Goal: Task Accomplishment & Management: Manage account settings

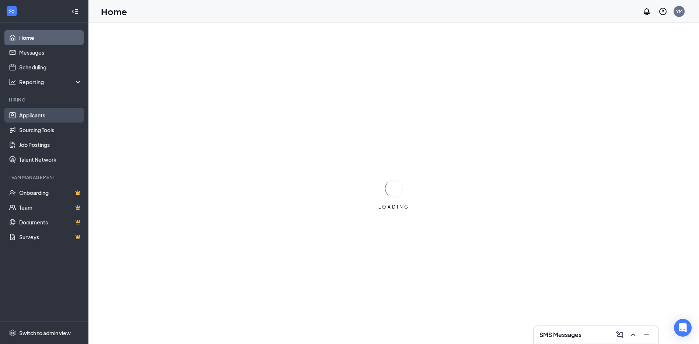
click at [29, 115] on link "Applicants" at bounding box center [50, 115] width 63 height 15
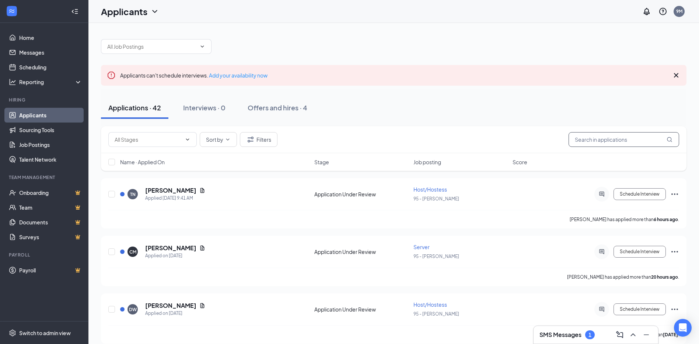
click at [604, 140] on input "text" at bounding box center [624, 139] width 111 height 15
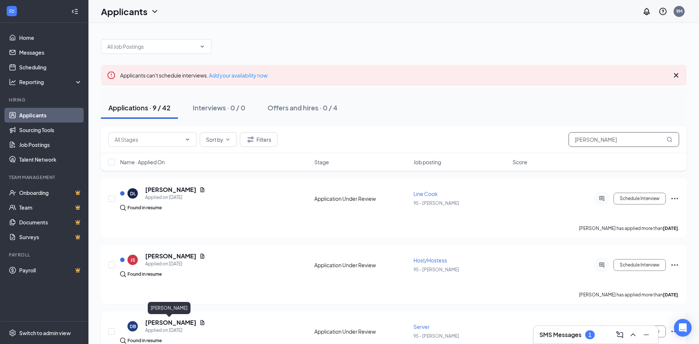
type input "[PERSON_NAME]"
click at [177, 320] on h5 "[PERSON_NAME]" at bounding box center [170, 322] width 51 height 8
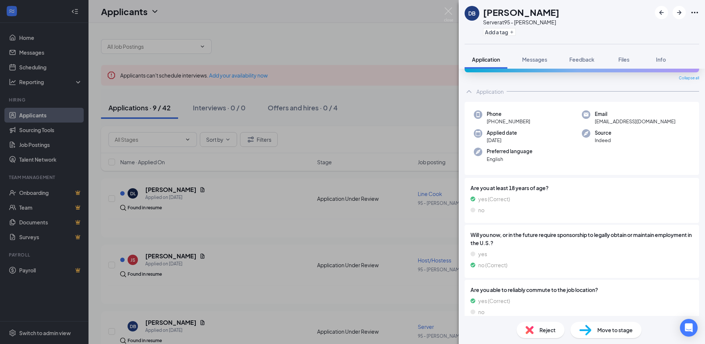
scroll to position [37, 0]
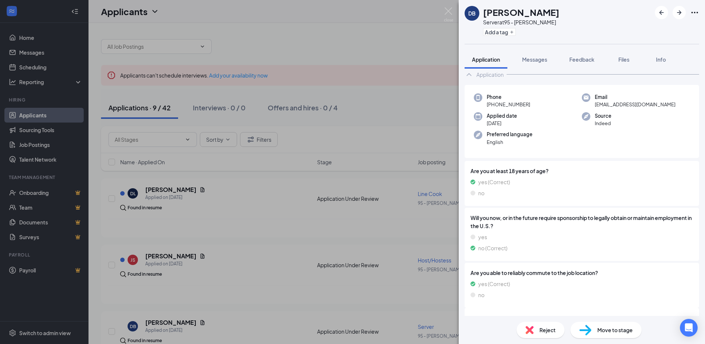
click at [612, 333] on span "Move to stage" at bounding box center [614, 330] width 35 height 8
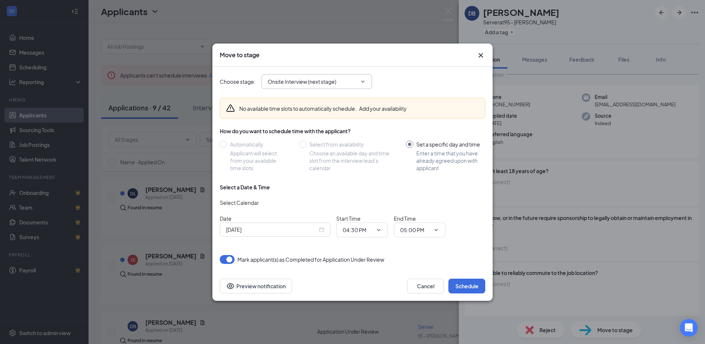
click at [363, 80] on icon "ChevronDown" at bounding box center [363, 82] width 6 height 6
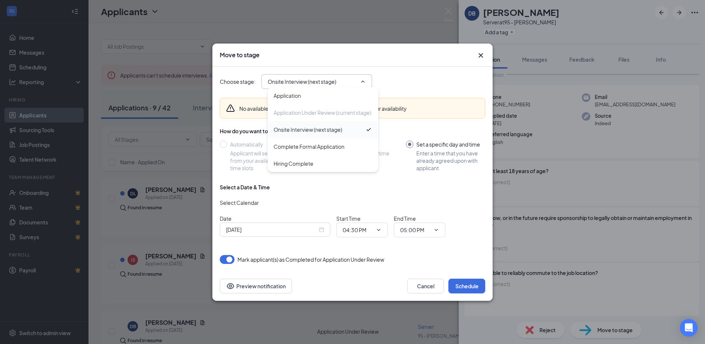
click at [318, 129] on div "Onsite Interview (next stage)" at bounding box center [308, 129] width 69 height 8
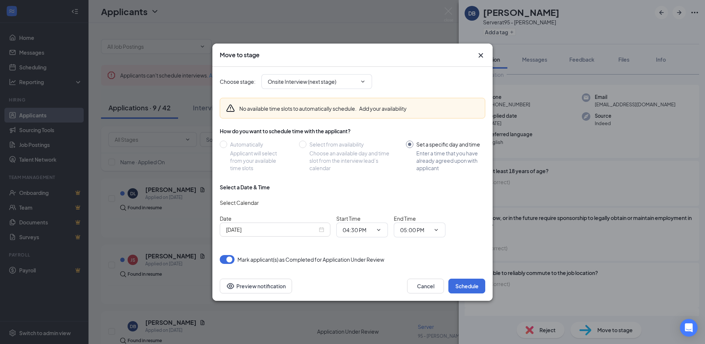
click at [364, 80] on icon "ChevronDown" at bounding box center [363, 82] width 6 height 6
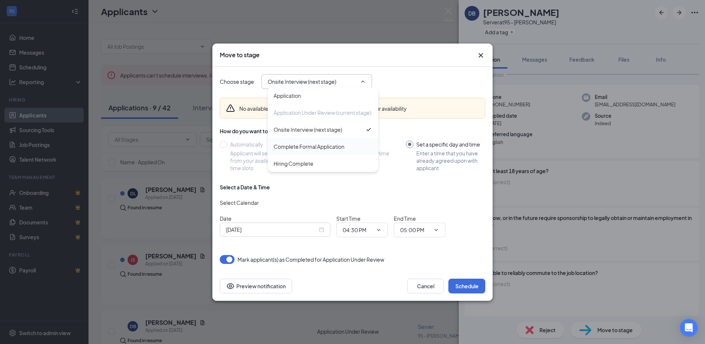
click at [341, 147] on div "Complete Formal Application" at bounding box center [309, 146] width 71 height 8
type input "Complete Formal Application"
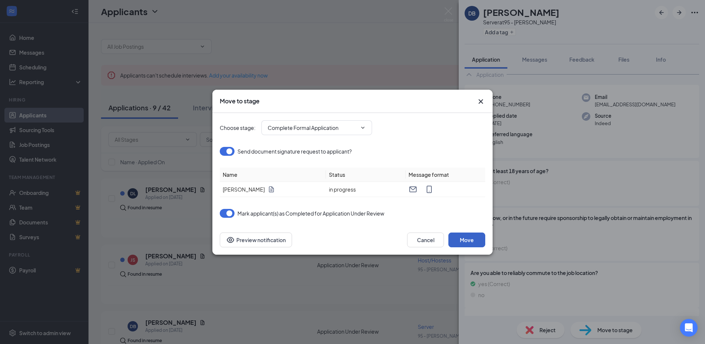
click at [466, 239] on button "Move" at bounding box center [466, 239] width 37 height 15
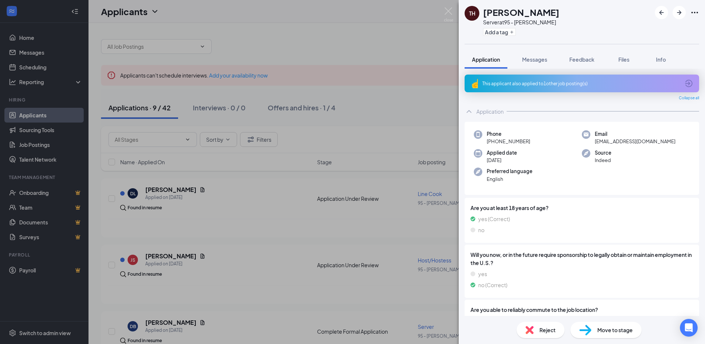
click at [610, 331] on span "Move to stage" at bounding box center [614, 330] width 35 height 8
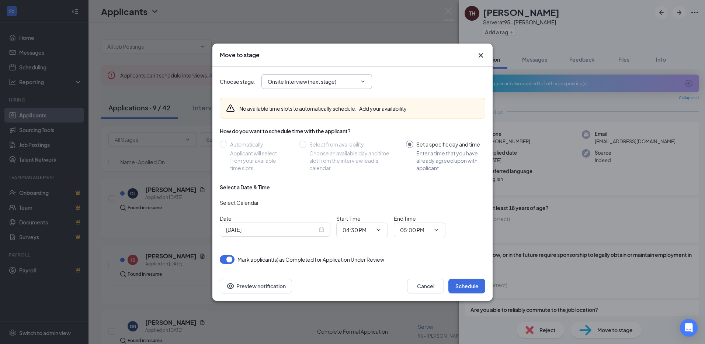
click at [329, 83] on input "Onsite Interview (next stage)" at bounding box center [312, 81] width 89 height 8
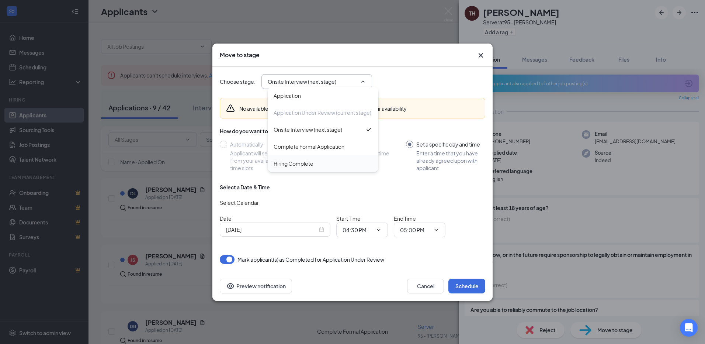
click at [290, 163] on div "Hiring Complete" at bounding box center [294, 163] width 40 height 8
type input "Hiring Complete"
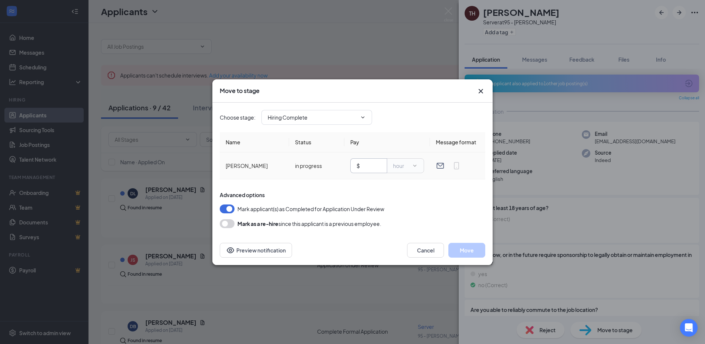
click at [369, 166] on input "text" at bounding box center [371, 165] width 20 height 8
type input "5.35"
click at [224, 224] on button "button" at bounding box center [227, 223] width 15 height 9
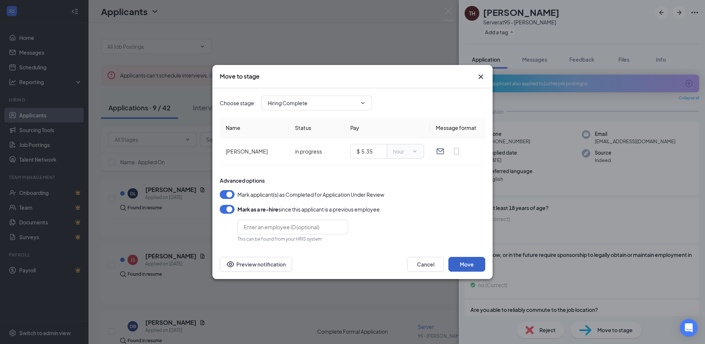
click at [464, 264] on button "Move" at bounding box center [466, 264] width 37 height 15
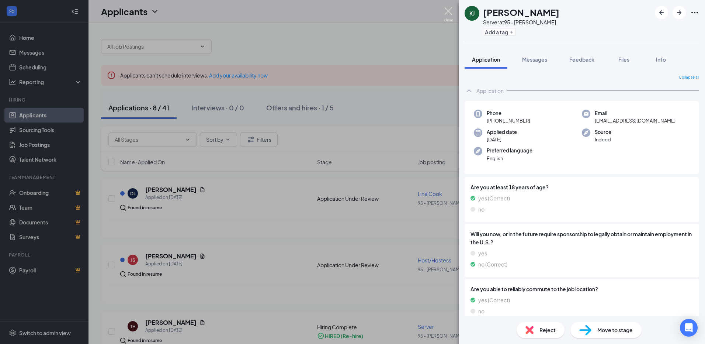
click at [448, 11] on img at bounding box center [448, 14] width 9 height 14
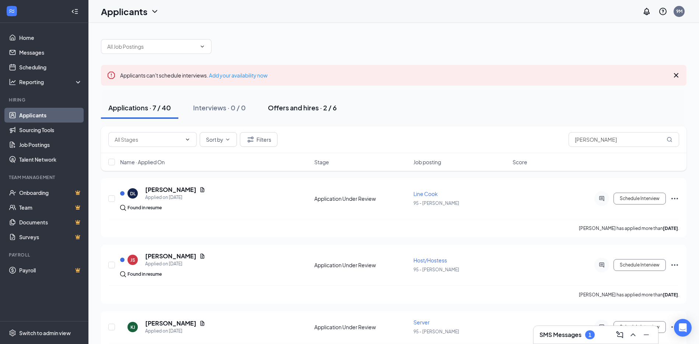
click at [292, 107] on div "Offers and hires · 2 / 6" at bounding box center [302, 107] width 69 height 9
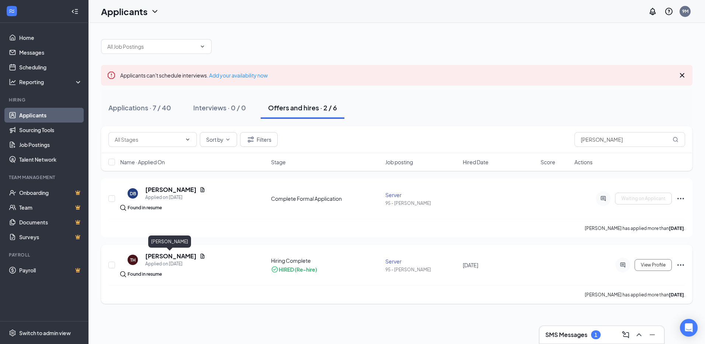
click at [168, 256] on h5 "[PERSON_NAME]" at bounding box center [170, 256] width 51 height 8
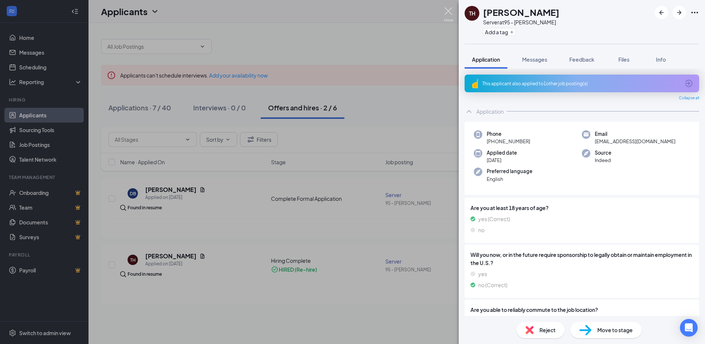
click at [449, 10] on img at bounding box center [448, 14] width 9 height 14
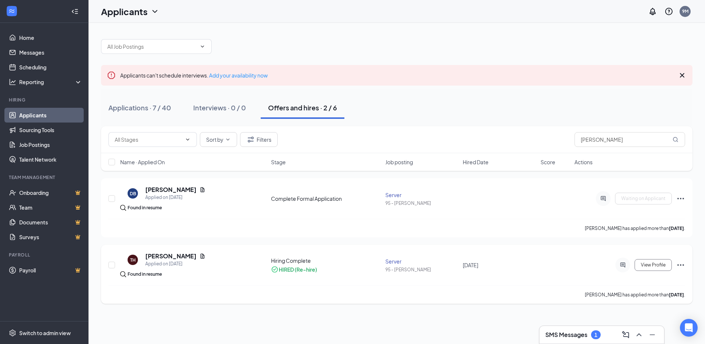
click at [396, 261] on div "Server" at bounding box center [421, 260] width 73 height 7
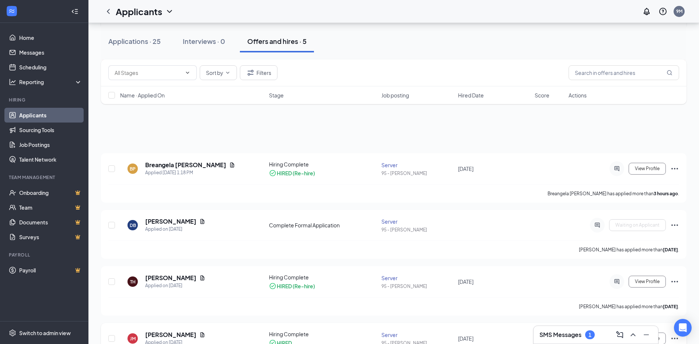
scroll to position [37, 0]
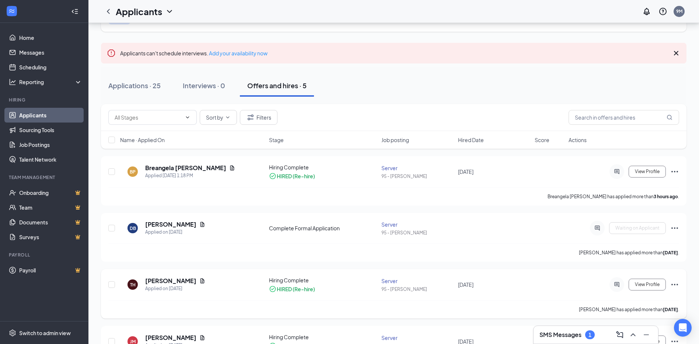
click at [675, 282] on icon "Ellipses" at bounding box center [675, 284] width 9 height 9
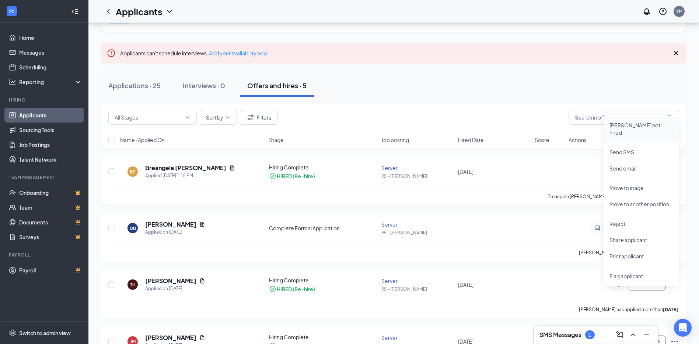
click at [626, 125] on p "[PERSON_NAME] not hired" at bounding box center [641, 128] width 63 height 15
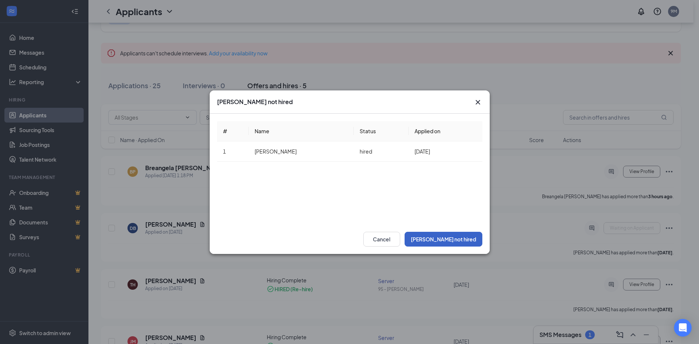
click at [473, 239] on button "[PERSON_NAME] not hired" at bounding box center [444, 239] width 78 height 15
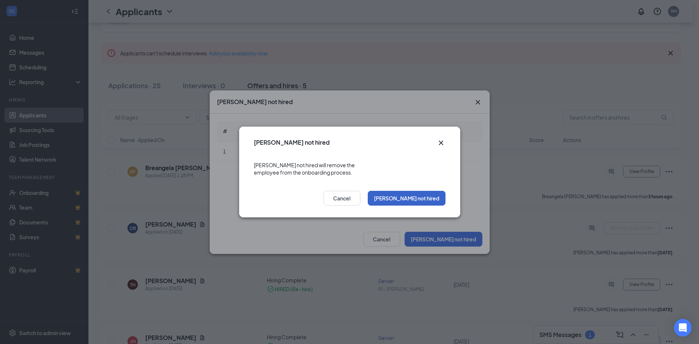
click at [423, 194] on button "[PERSON_NAME] not hired" at bounding box center [407, 198] width 78 height 15
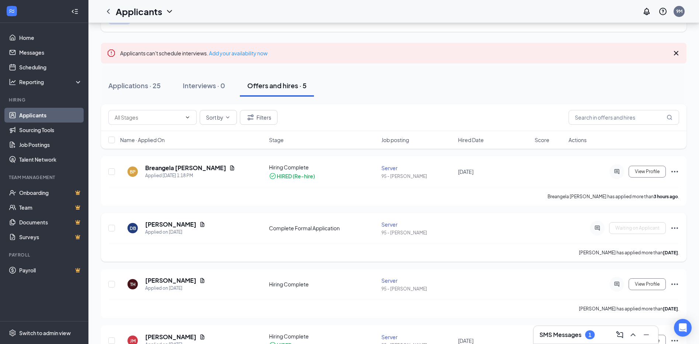
click at [674, 229] on icon "Ellipses" at bounding box center [675, 227] width 9 height 9
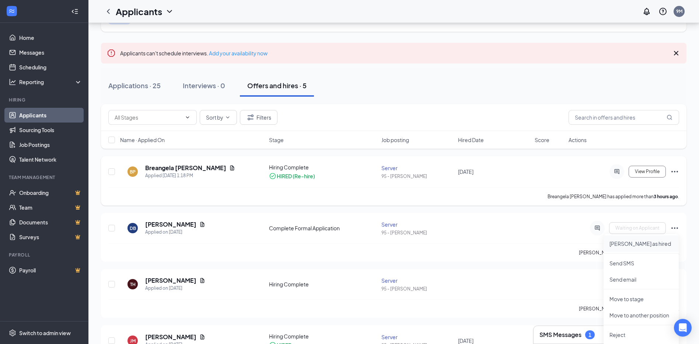
click at [625, 245] on p "[PERSON_NAME] as hired" at bounding box center [641, 243] width 63 height 7
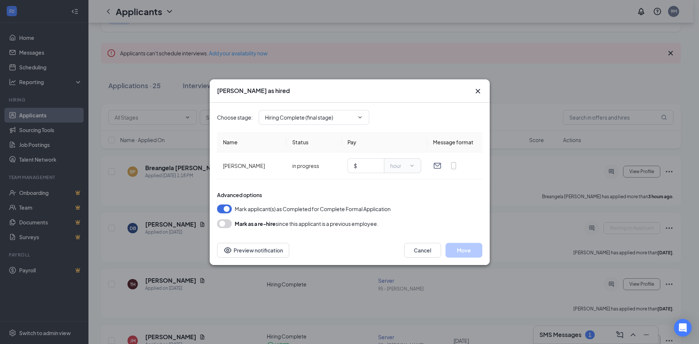
click at [479, 89] on icon "Cross" at bounding box center [478, 91] width 9 height 9
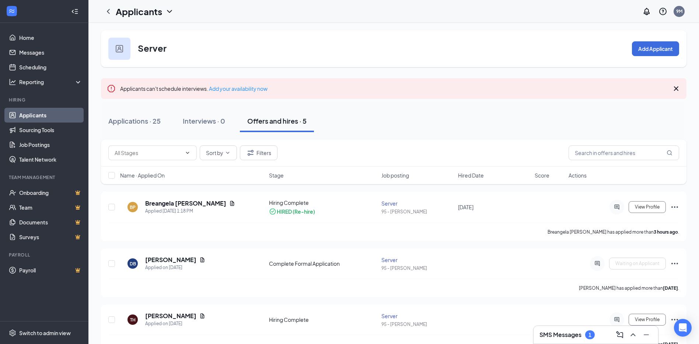
scroll to position [0, 0]
